Goal: Navigation & Orientation: Find specific page/section

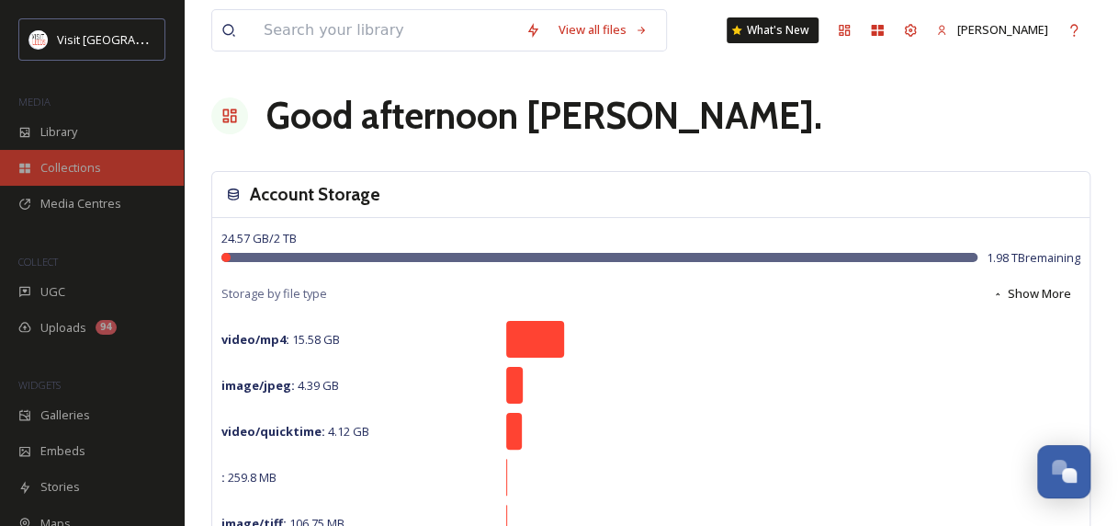
click at [81, 159] on span "Collections" at bounding box center [70, 167] width 61 height 17
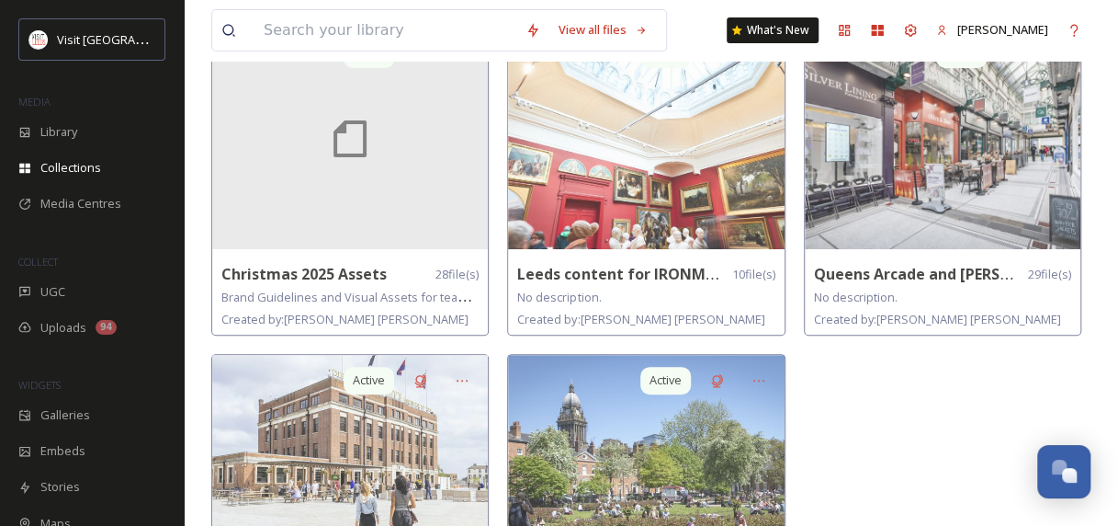
scroll to position [313, 0]
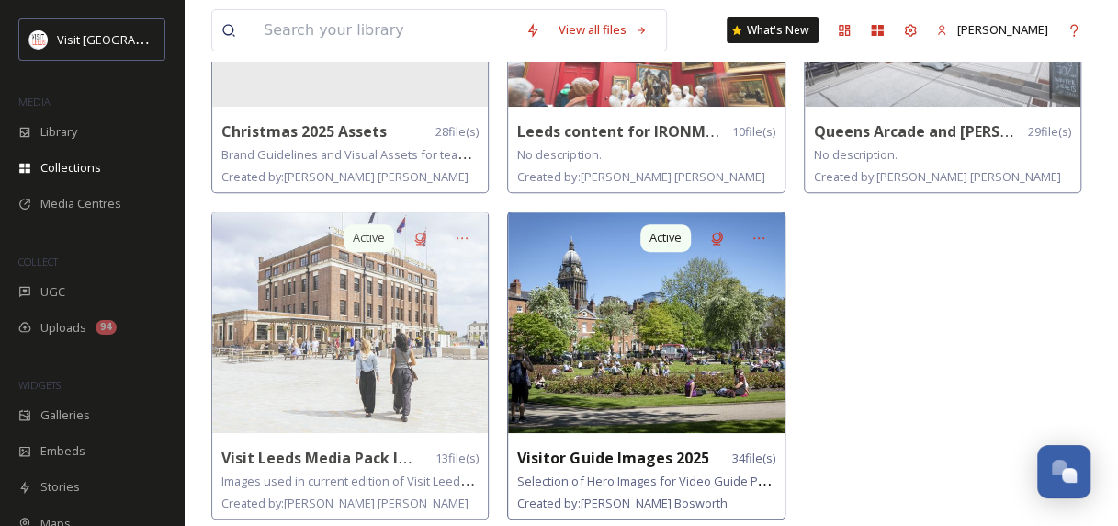
click at [629, 359] on img at bounding box center [646, 322] width 276 height 221
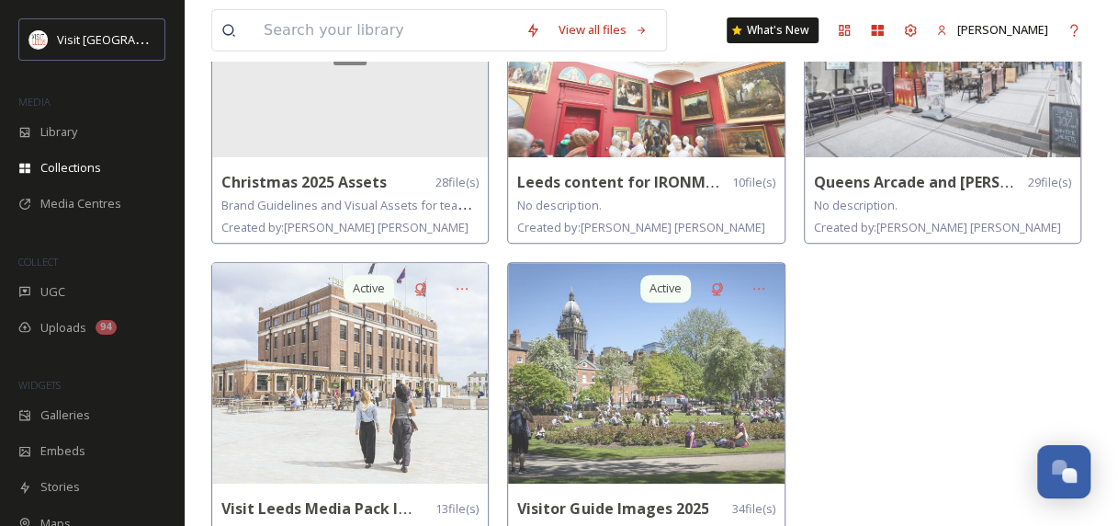
scroll to position [313, 0]
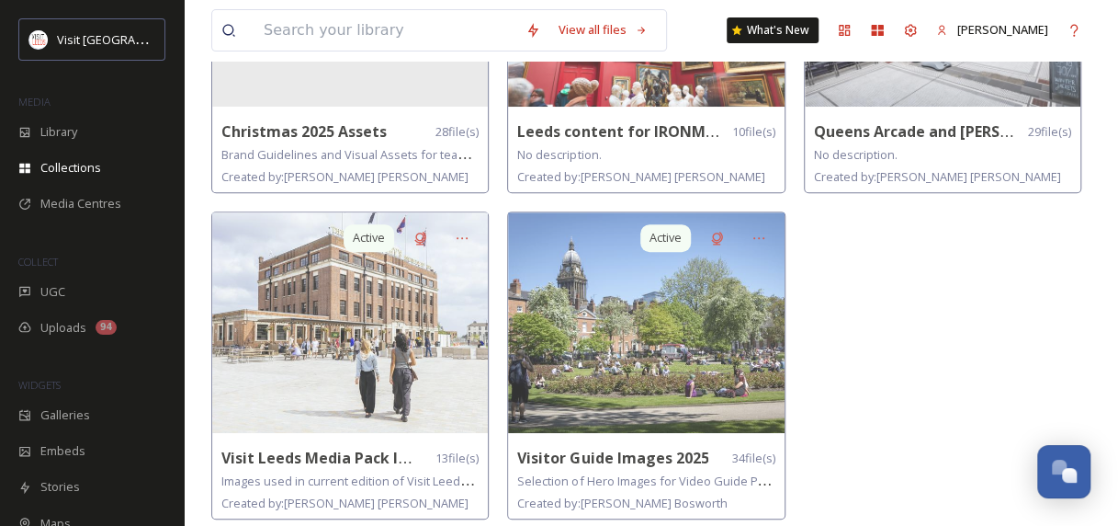
click at [298, 368] on img at bounding box center [350, 322] width 276 height 221
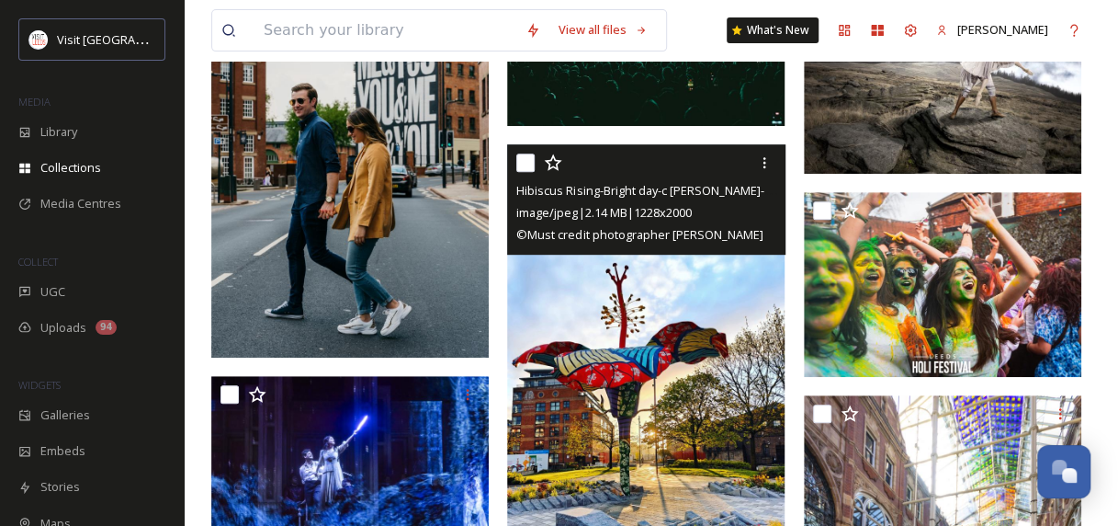
scroll to position [129, 0]
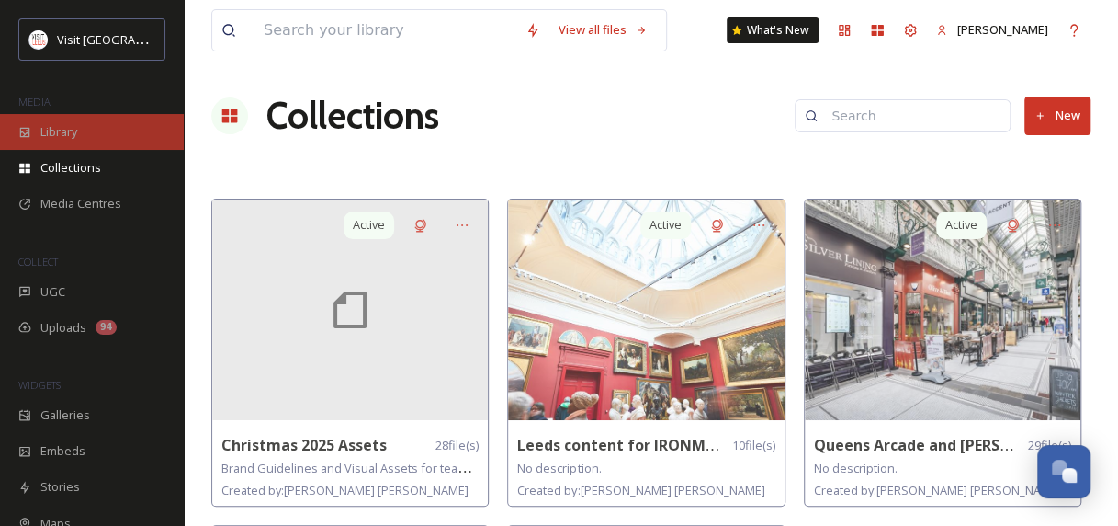
click at [90, 123] on div "Library" at bounding box center [92, 132] width 184 height 36
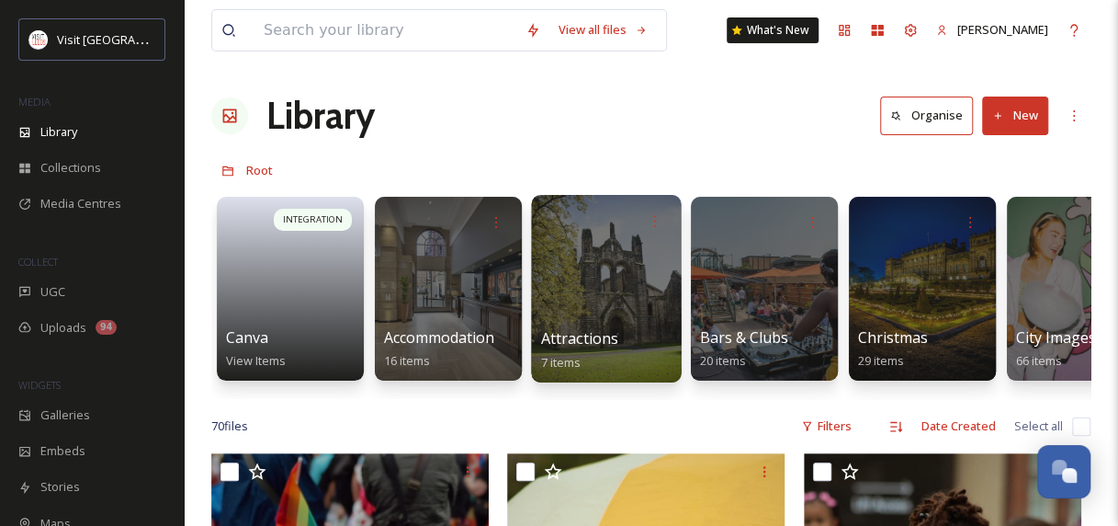
click at [592, 300] on div at bounding box center [606, 288] width 150 height 187
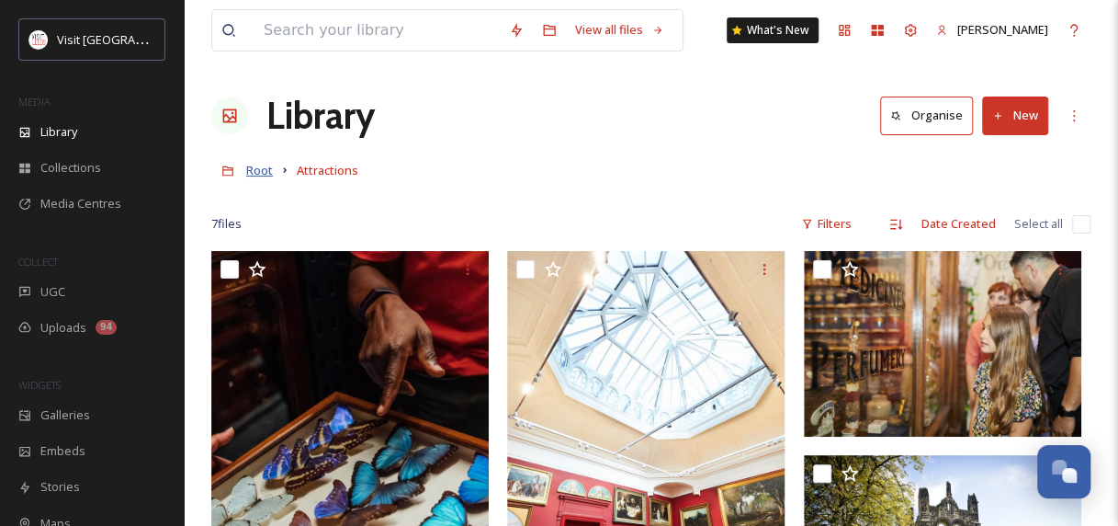
click at [257, 170] on span "Root" at bounding box center [259, 170] width 27 height 17
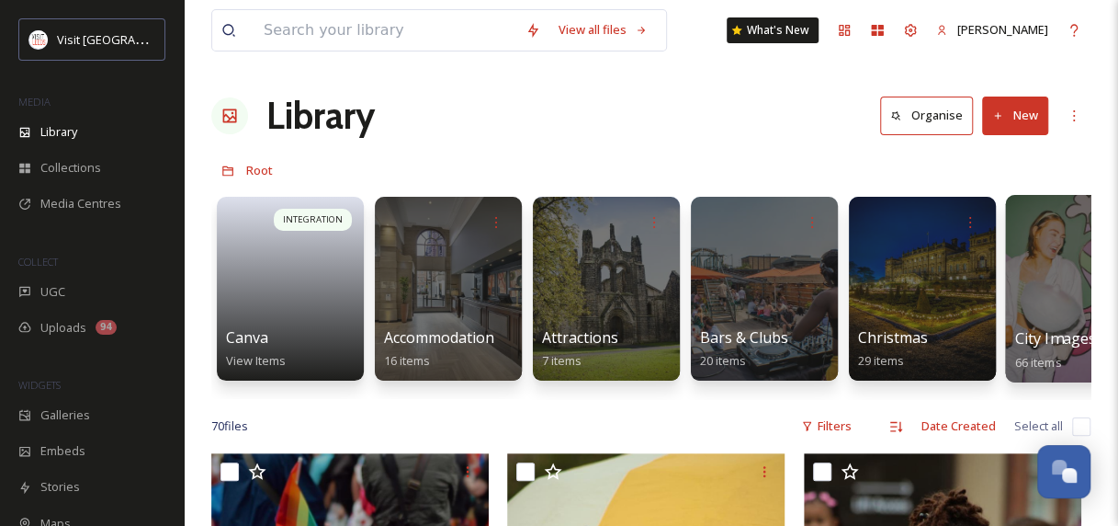
click at [1064, 297] on div at bounding box center [1080, 288] width 150 height 187
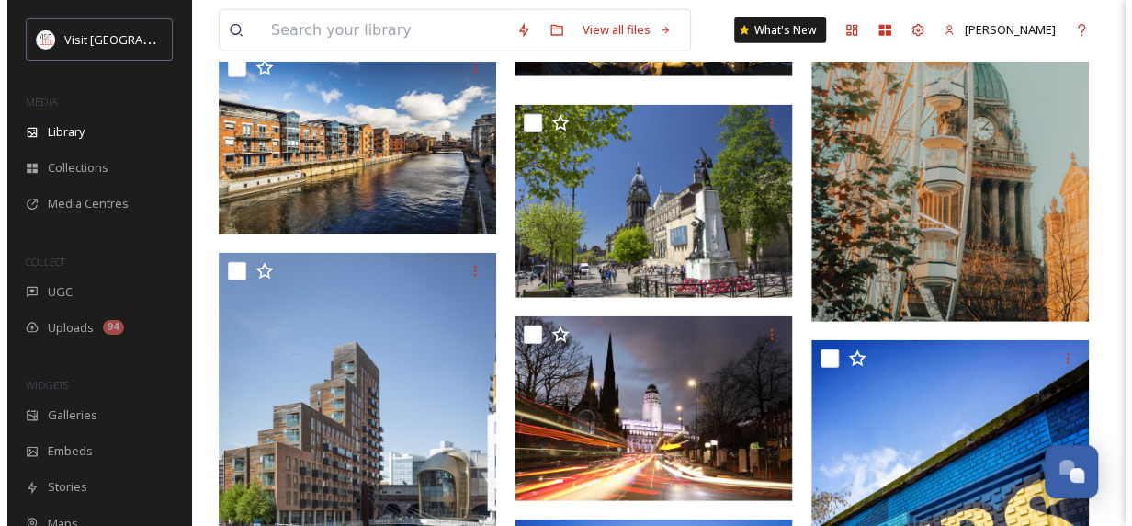
scroll to position [2173, 0]
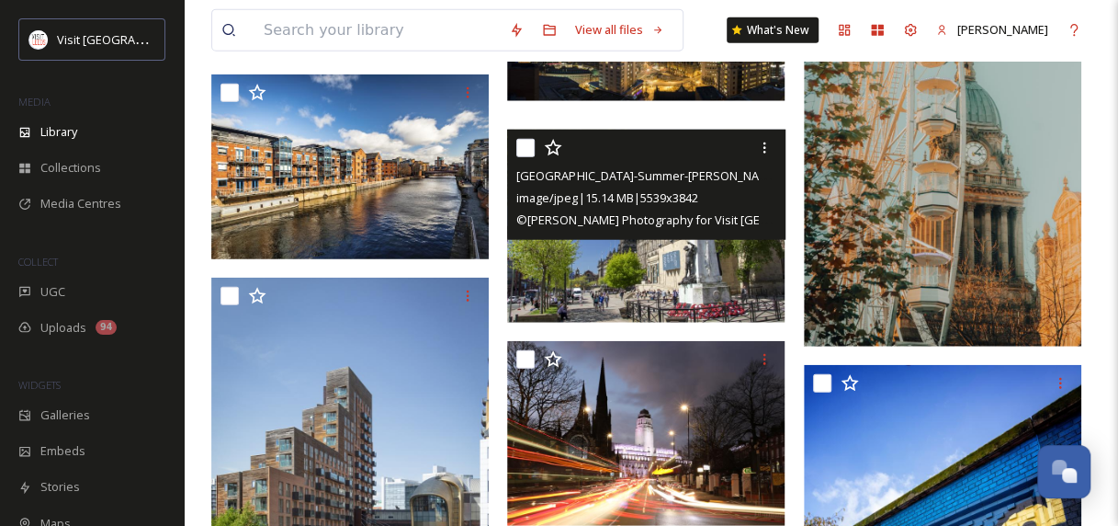
click at [713, 276] on img at bounding box center [645, 226] width 277 height 193
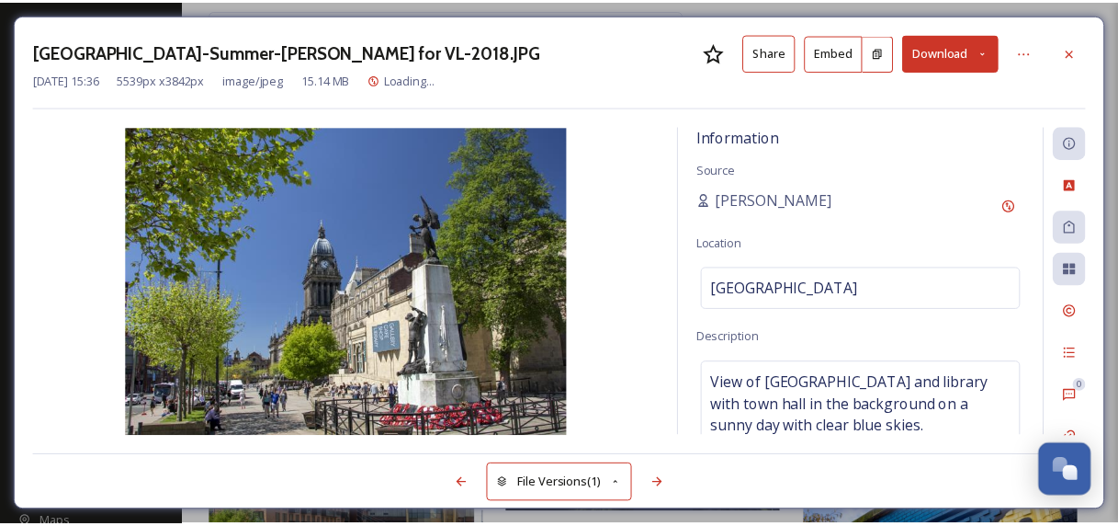
scroll to position [2202, 0]
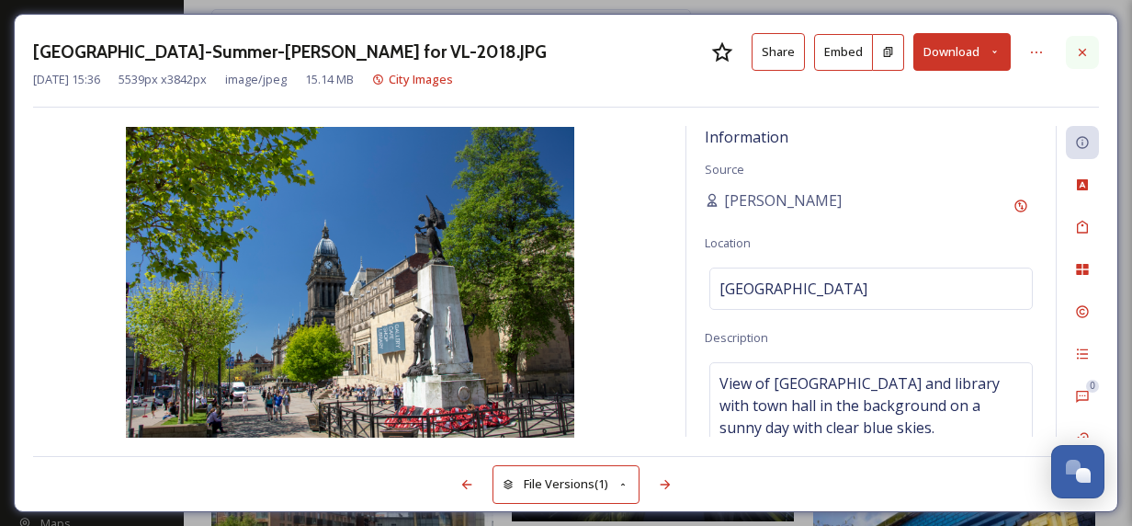
click at [1074, 55] on div at bounding box center [1082, 52] width 33 height 33
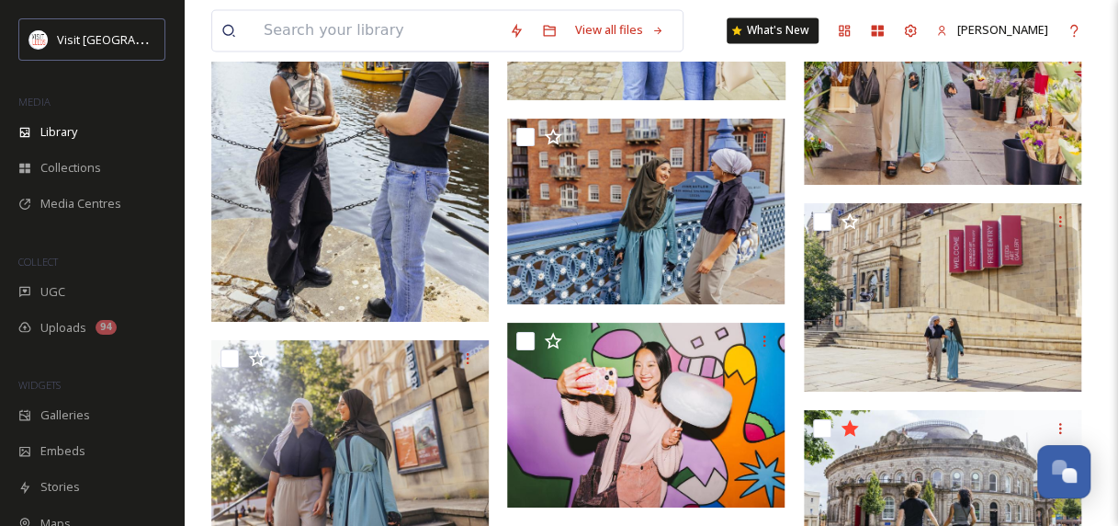
scroll to position [4865, 0]
